Goal: Task Accomplishment & Management: Use online tool/utility

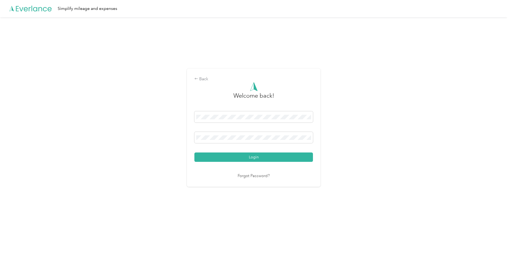
click at [0, 242] on nordpass-autofill-portal at bounding box center [0, 242] width 0 height 0
click at [251, 156] on button "Login" at bounding box center [253, 156] width 119 height 9
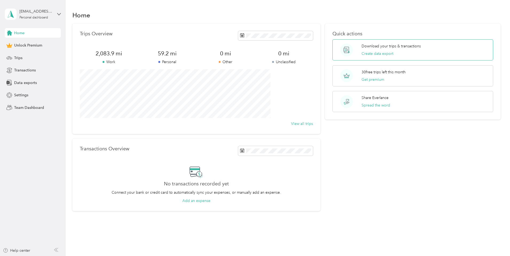
click at [377, 46] on p "Download your trips & transactions" at bounding box center [391, 46] width 59 height 6
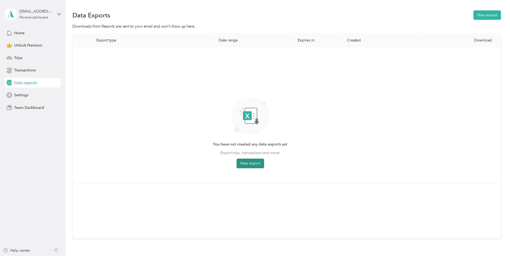
click at [264, 163] on button "New export" at bounding box center [251, 163] width 28 height 10
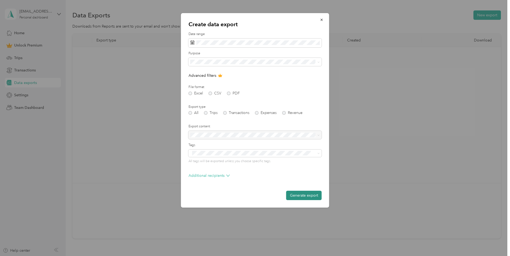
click at [313, 196] on button "Generate export" at bounding box center [304, 194] width 36 height 9
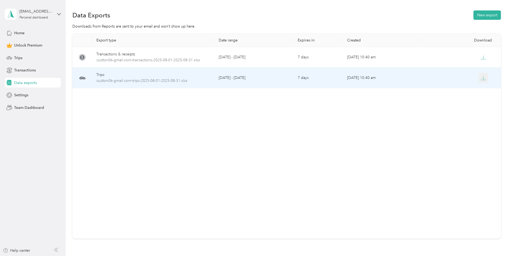
click at [483, 79] on icon "button" at bounding box center [484, 77] width 2 height 3
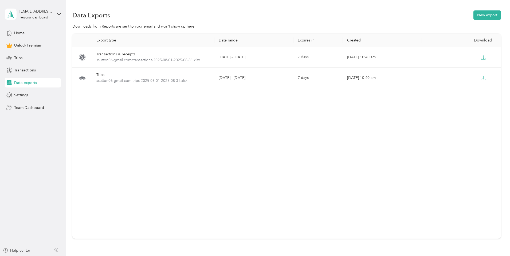
click at [37, 144] on aside "[EMAIL_ADDRESS][DOMAIN_NAME] Personal dashboard Home Unlock Premium Trips Trans…" at bounding box center [33, 128] width 66 height 256
click at [42, 14] on div "[EMAIL_ADDRESS][DOMAIN_NAME]" at bounding box center [35, 12] width 33 height 6
click at [25, 43] on div "Log out" at bounding box center [20, 42] width 21 height 6
